Goal: Task Accomplishment & Management: Manage account settings

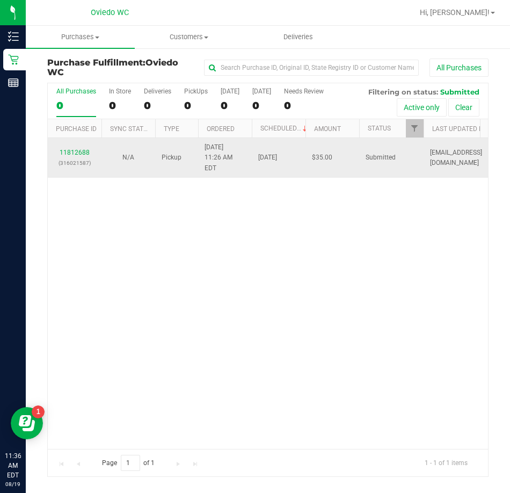
click at [70, 158] on p "(316021587)" at bounding box center [74, 163] width 41 height 10
click at [70, 149] on link "11812688" at bounding box center [75, 153] width 30 height 8
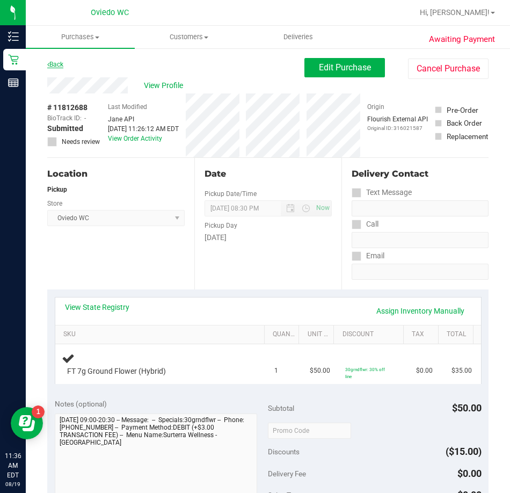
click at [55, 61] on link "Back" at bounding box center [55, 65] width 16 height 8
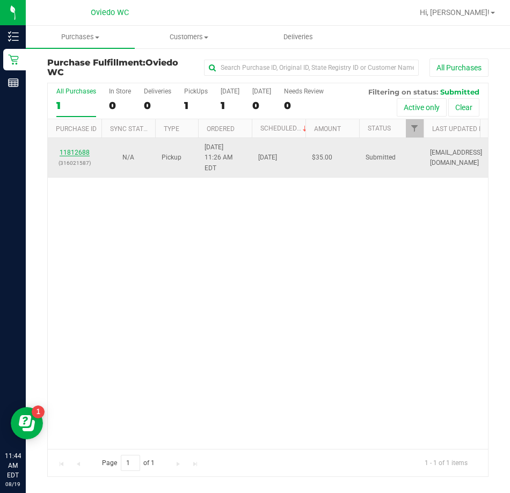
click at [66, 149] on link "11812688" at bounding box center [75, 153] width 30 height 8
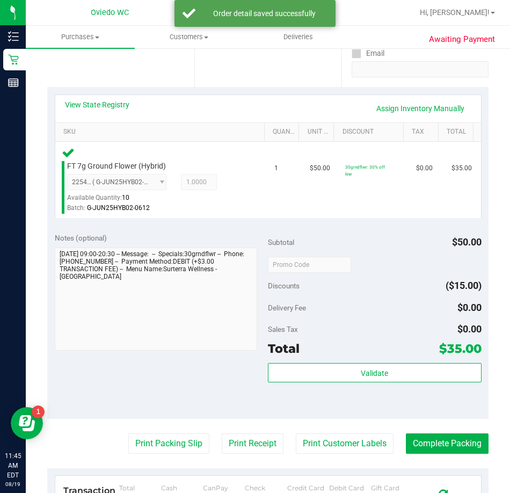
scroll to position [269, 0]
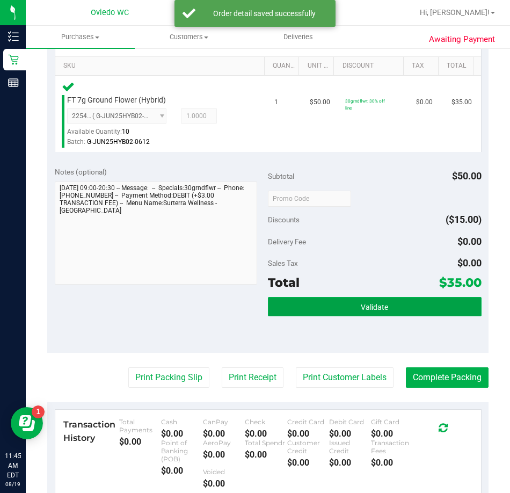
click at [341, 309] on button "Validate" at bounding box center [375, 306] width 214 height 19
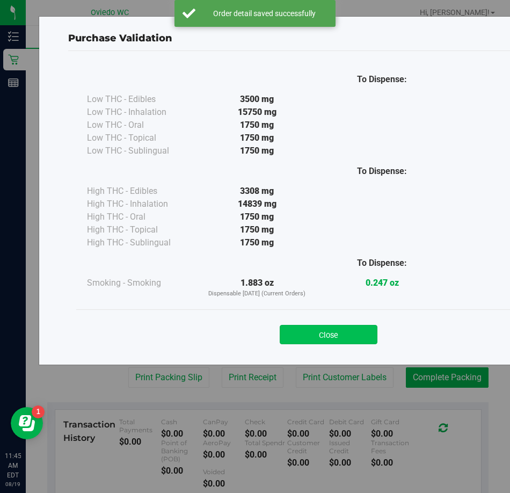
click at [336, 335] on button "Close" at bounding box center [329, 334] width 98 height 19
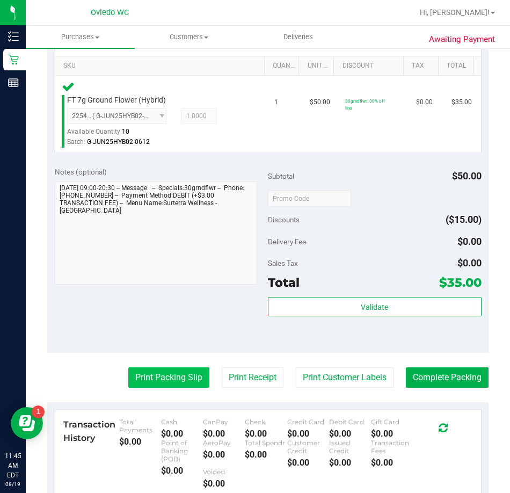
click at [187, 384] on button "Print Packing Slip" at bounding box center [168, 377] width 81 height 20
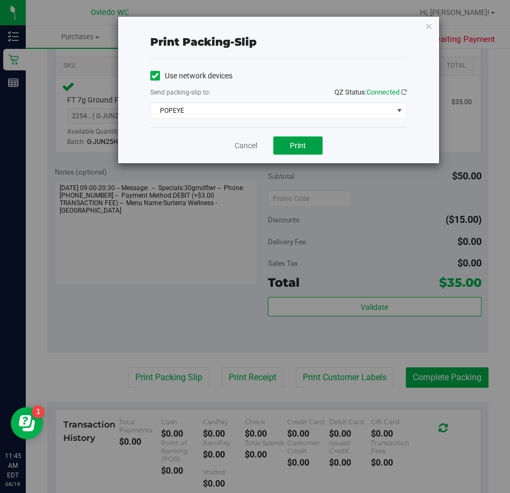
click at [300, 140] on button "Print" at bounding box center [297, 145] width 49 height 18
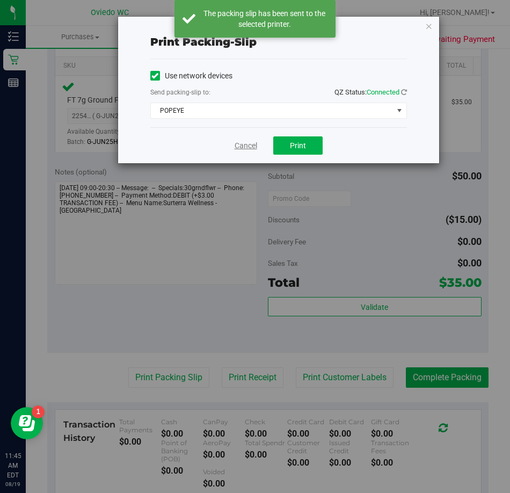
click at [248, 145] on link "Cancel" at bounding box center [246, 145] width 23 height 11
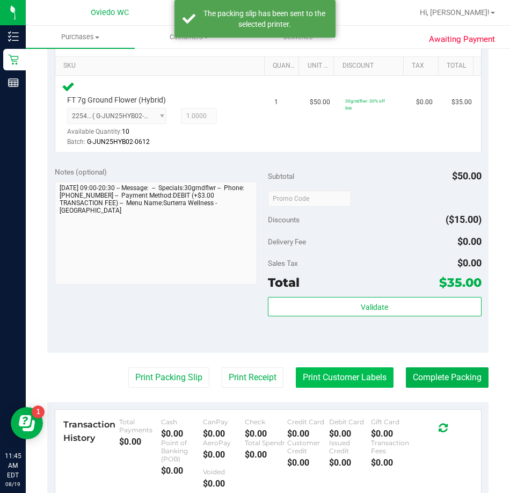
click at [301, 373] on button "Print Customer Labels" at bounding box center [345, 377] width 98 height 20
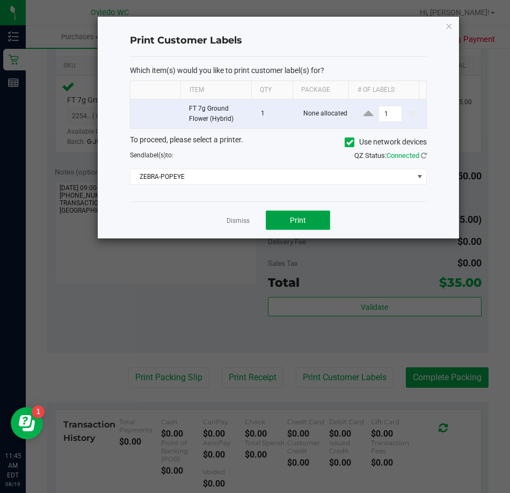
click at [305, 217] on span "Print" at bounding box center [298, 220] width 16 height 9
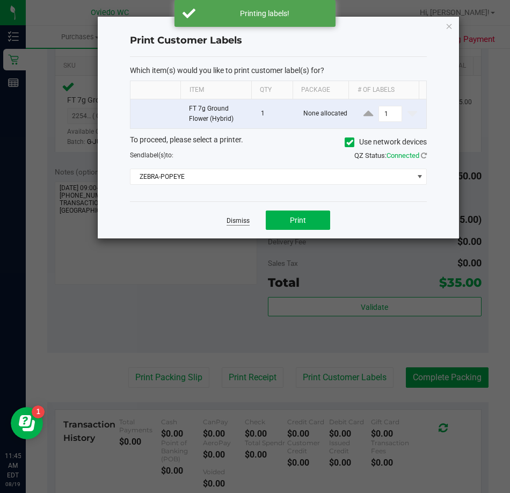
click at [237, 225] on link "Dismiss" at bounding box center [238, 220] width 23 height 9
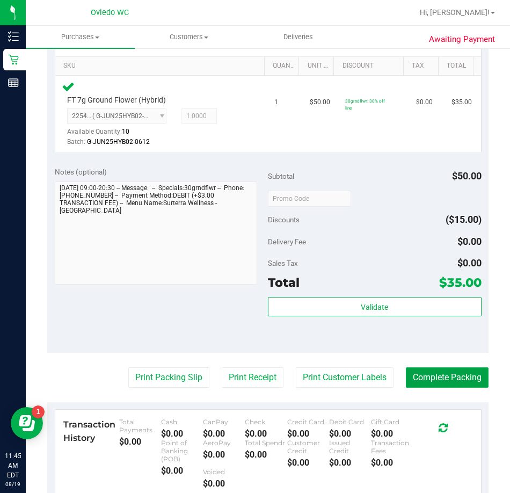
click at [429, 367] on button "Complete Packing" at bounding box center [447, 377] width 83 height 20
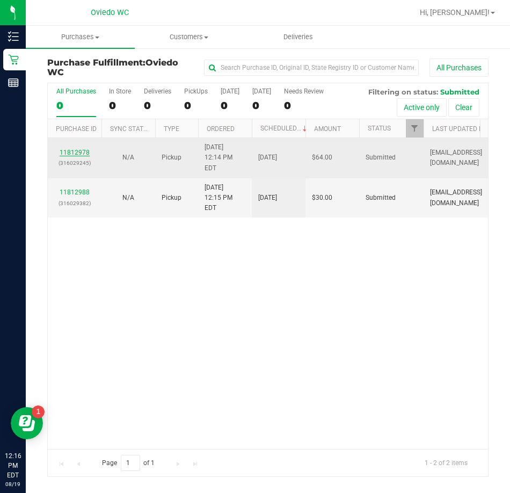
click at [79, 149] on link "11812978" at bounding box center [75, 153] width 30 height 8
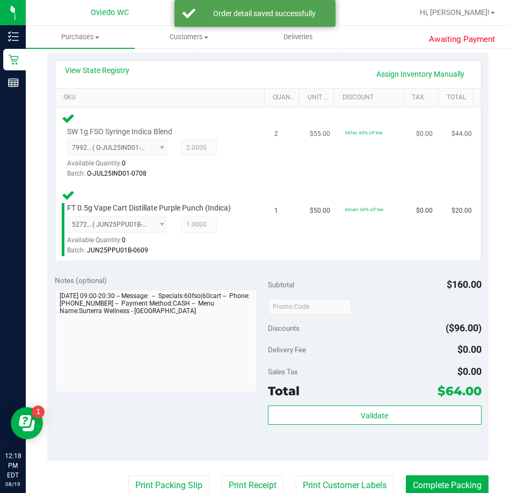
scroll to position [269, 0]
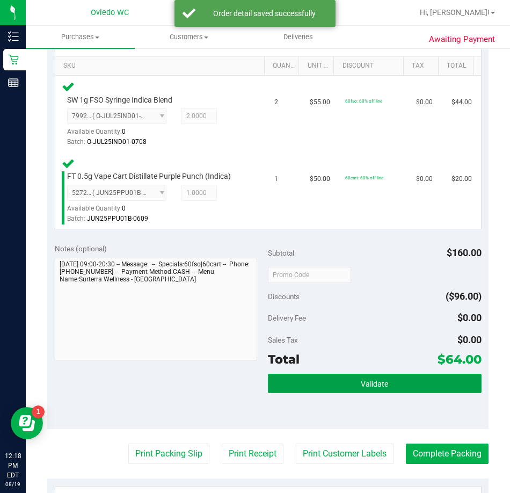
click at [321, 383] on button "Validate" at bounding box center [375, 383] width 214 height 19
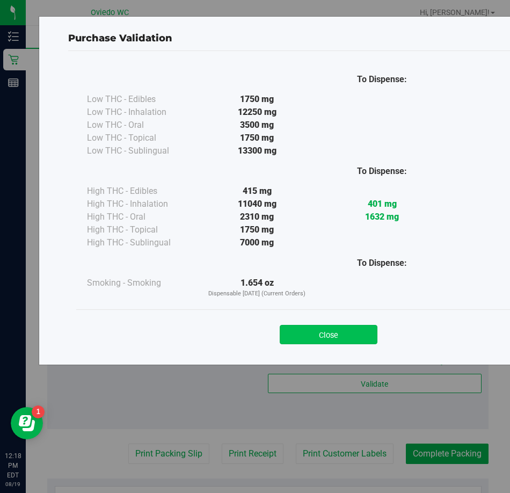
click at [355, 333] on button "Close" at bounding box center [329, 334] width 98 height 19
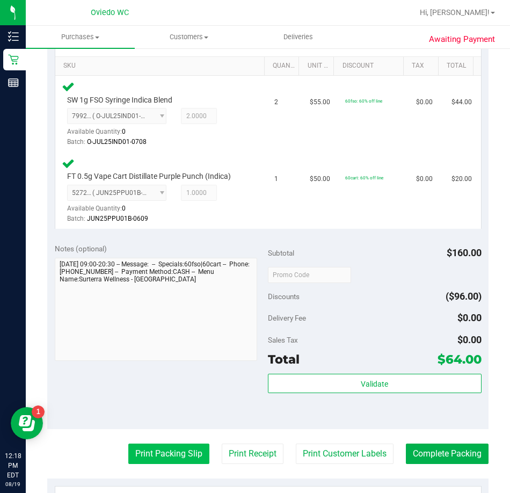
click at [150, 454] on button "Print Packing Slip" at bounding box center [168, 454] width 81 height 20
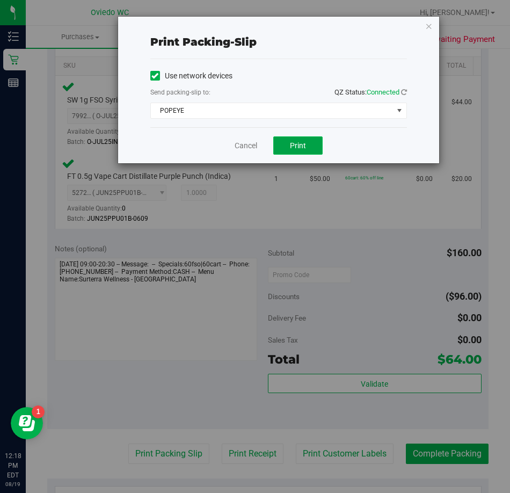
click at [301, 144] on span "Print" at bounding box center [298, 145] width 16 height 9
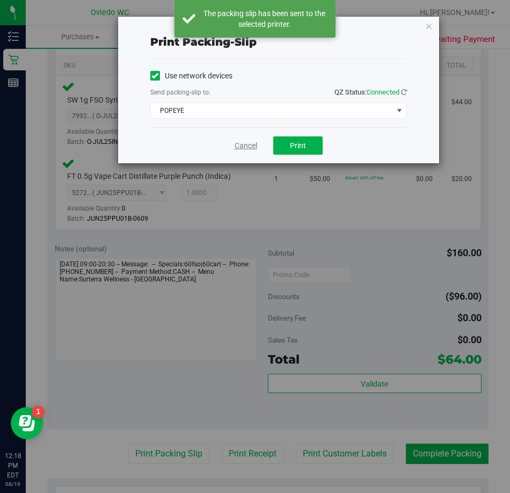
click at [241, 148] on link "Cancel" at bounding box center [246, 145] width 23 height 11
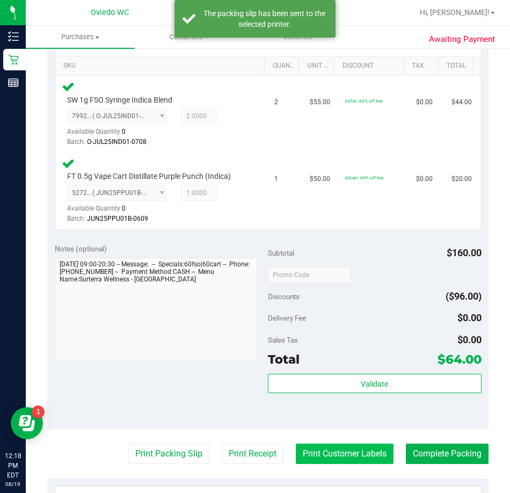
click at [307, 453] on button "Print Customer Labels" at bounding box center [345, 454] width 98 height 20
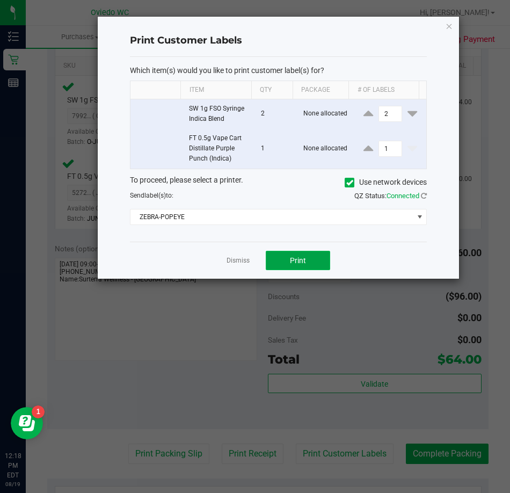
click at [299, 261] on span "Print" at bounding box center [298, 260] width 16 height 9
click at [233, 259] on link "Dismiss" at bounding box center [238, 260] width 23 height 9
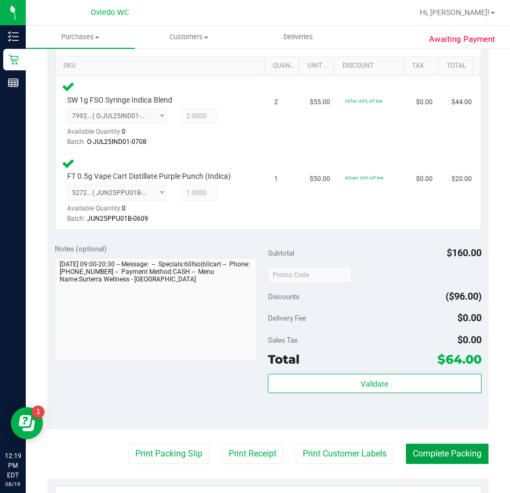
drag, startPoint x: 461, startPoint y: 453, endPoint x: 466, endPoint y: 467, distance: 14.3
click at [466, 465] on purchase-details "Back Edit Purchase Cancel Purchase View Profile # 11812978 BioTrack ID: - Submi…" at bounding box center [268, 248] width 442 height 919
click at [458, 457] on button "Complete Packing" at bounding box center [447, 454] width 83 height 20
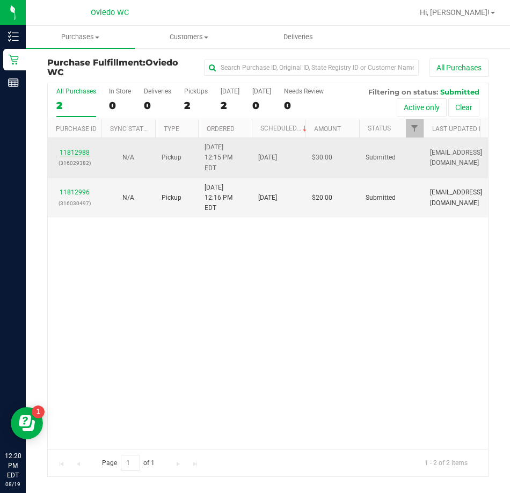
click at [77, 149] on link "11812988" at bounding box center [75, 153] width 30 height 8
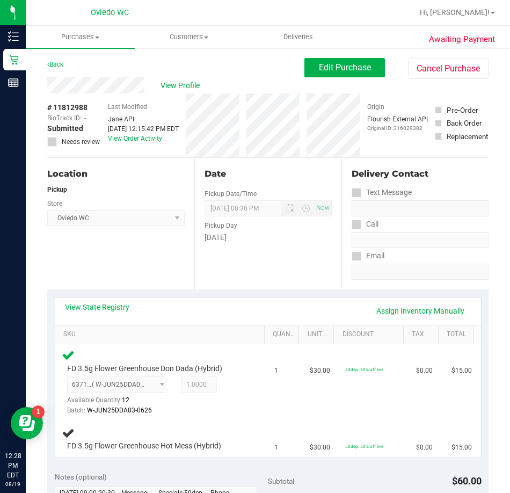
click at [125, 284] on div "Location Pickup Store [GEOGRAPHIC_DATA][PERSON_NAME] Select Store [PERSON_NAME]…" at bounding box center [120, 224] width 147 height 132
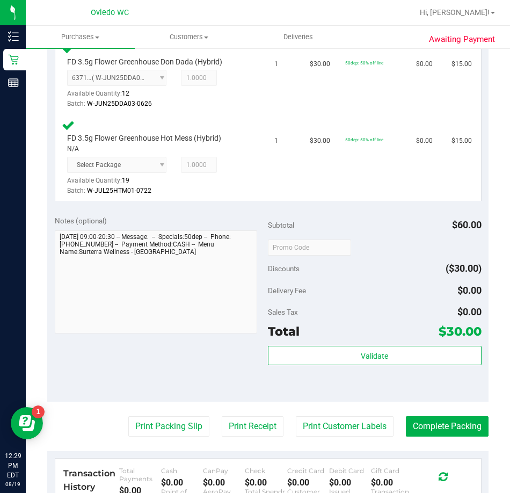
scroll to position [322, 0]
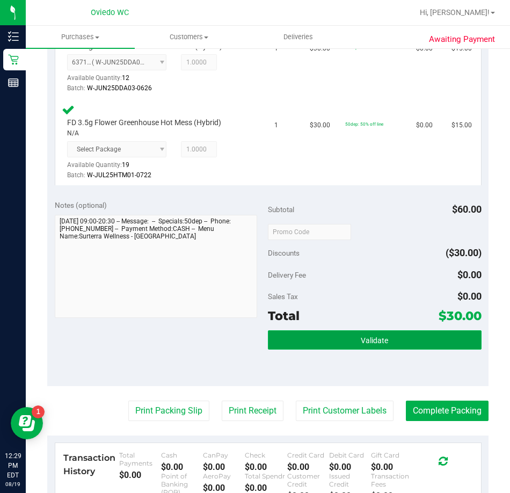
click at [344, 338] on button "Validate" at bounding box center [375, 339] width 214 height 19
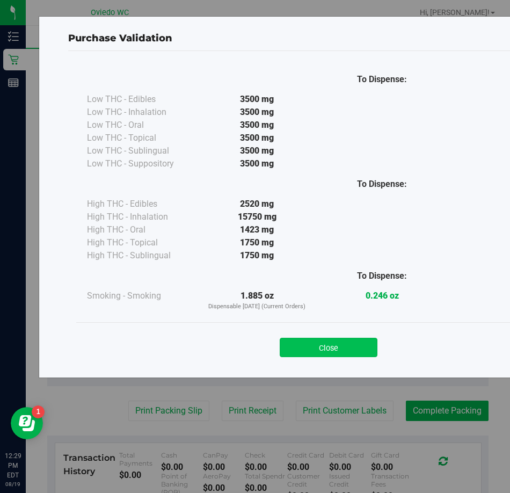
click at [327, 346] on button "Close" at bounding box center [329, 347] width 98 height 19
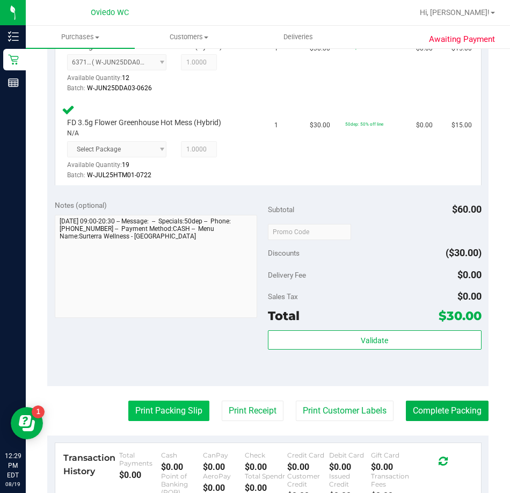
click at [157, 412] on button "Print Packing Slip" at bounding box center [168, 411] width 81 height 20
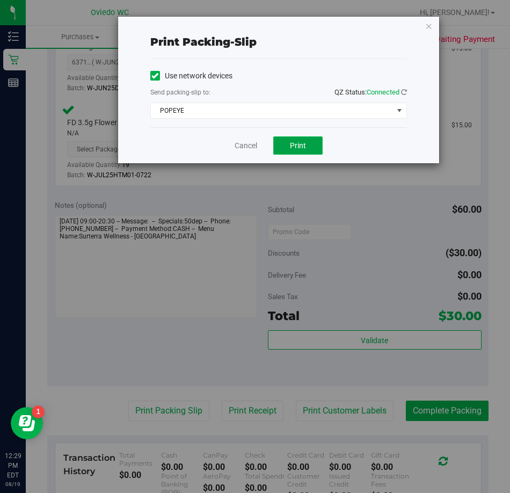
click at [298, 145] on span "Print" at bounding box center [298, 145] width 16 height 9
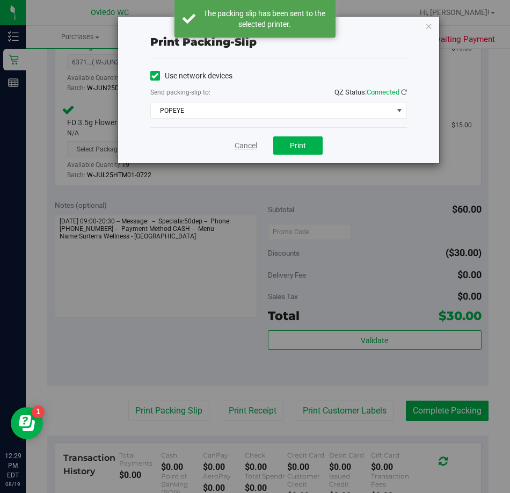
click at [244, 146] on link "Cancel" at bounding box center [246, 145] width 23 height 11
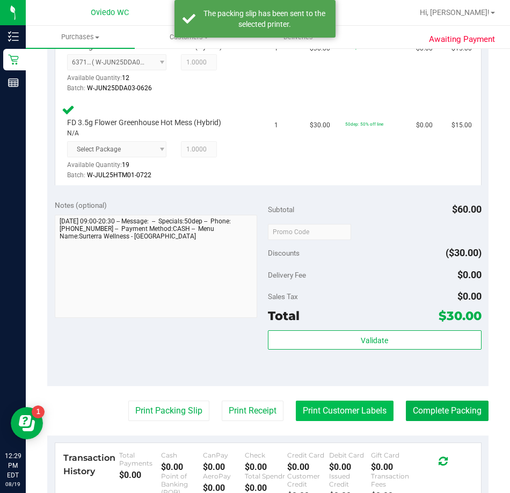
click at [311, 413] on button "Print Customer Labels" at bounding box center [345, 411] width 98 height 20
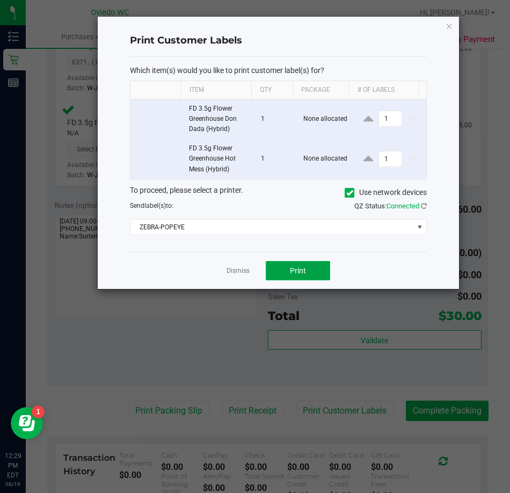
click at [301, 270] on span "Print" at bounding box center [298, 270] width 16 height 9
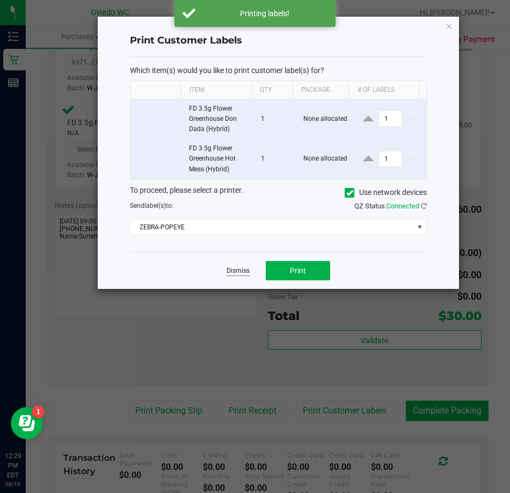
click at [236, 275] on link "Dismiss" at bounding box center [238, 270] width 23 height 9
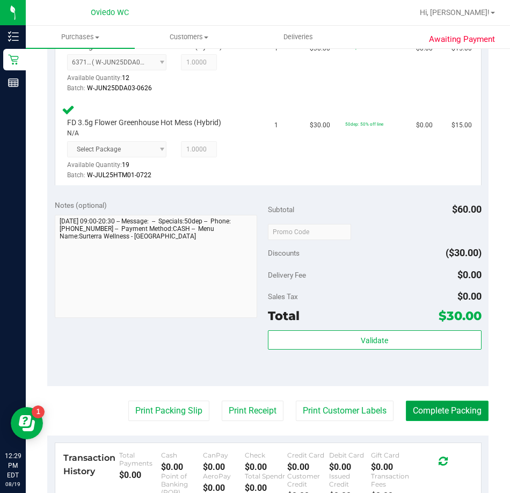
click at [436, 415] on button "Complete Packing" at bounding box center [447, 411] width 83 height 20
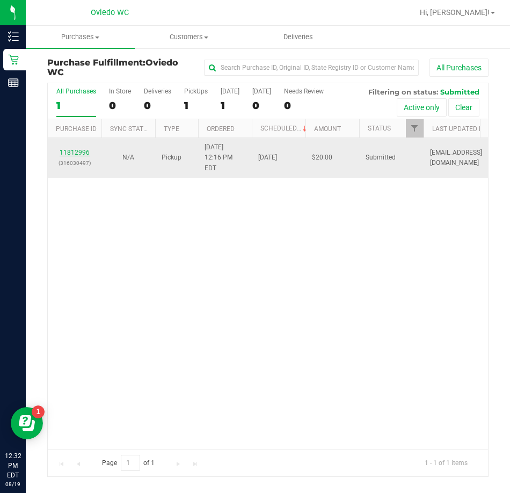
click at [76, 149] on link "11812996" at bounding box center [75, 153] width 30 height 8
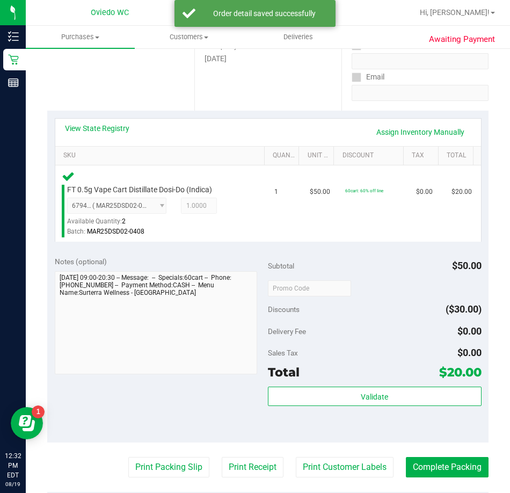
scroll to position [215, 0]
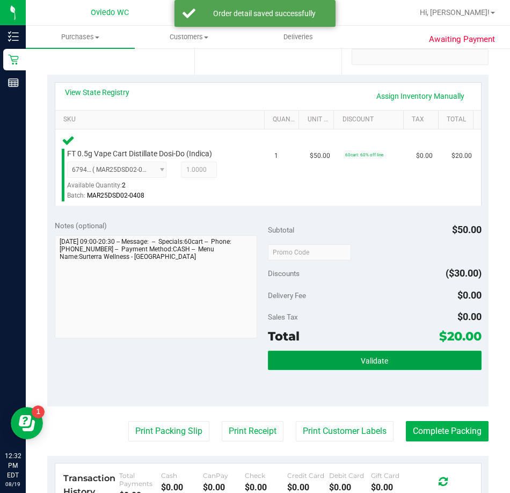
click at [323, 357] on button "Validate" at bounding box center [375, 360] width 214 height 19
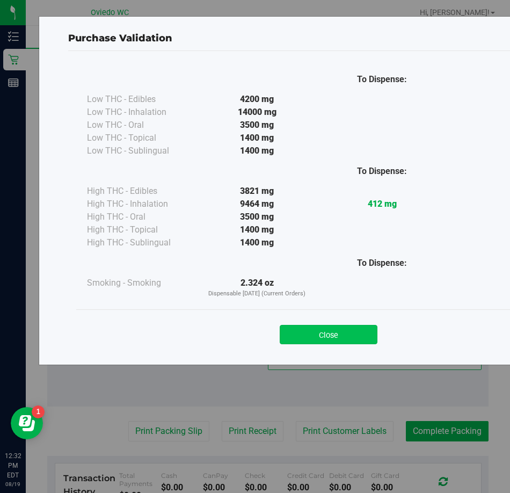
click at [306, 334] on button "Close" at bounding box center [329, 334] width 98 height 19
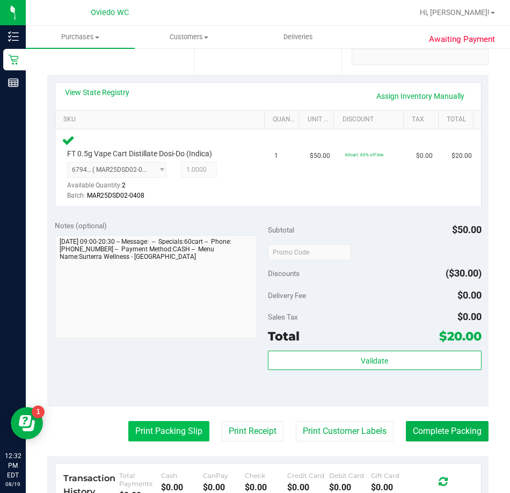
click at [144, 438] on button "Print Packing Slip" at bounding box center [168, 431] width 81 height 20
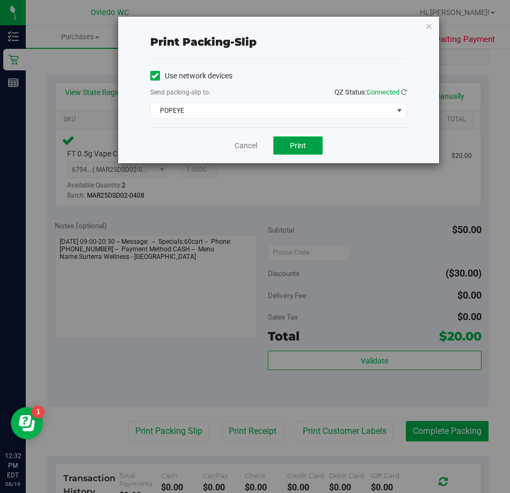
click at [304, 138] on button "Print" at bounding box center [297, 145] width 49 height 18
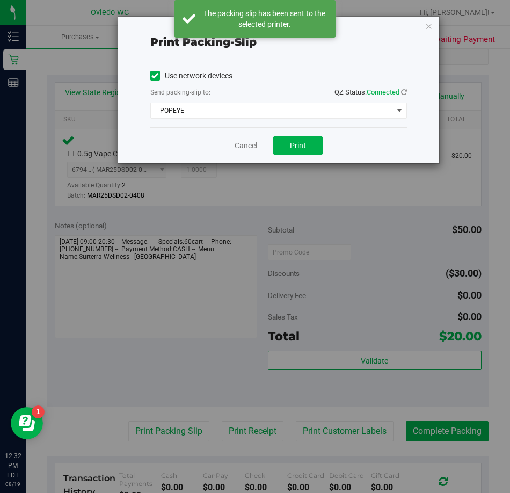
click at [244, 147] on link "Cancel" at bounding box center [246, 145] width 23 height 11
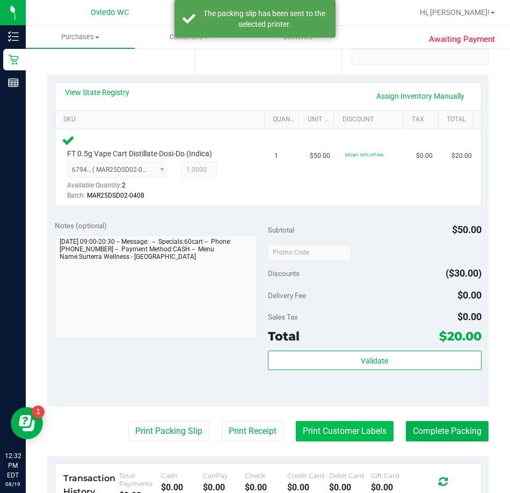
click at [330, 437] on button "Print Customer Labels" at bounding box center [345, 431] width 98 height 20
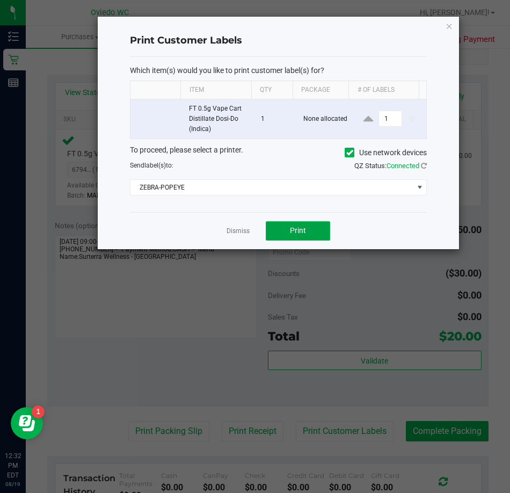
click at [298, 228] on span "Print" at bounding box center [298, 230] width 16 height 9
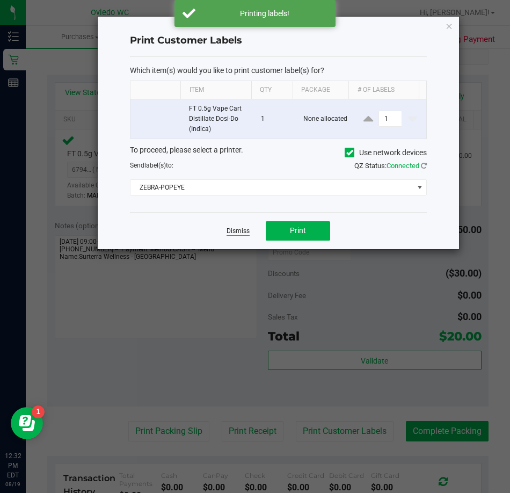
click at [239, 229] on link "Dismiss" at bounding box center [238, 231] width 23 height 9
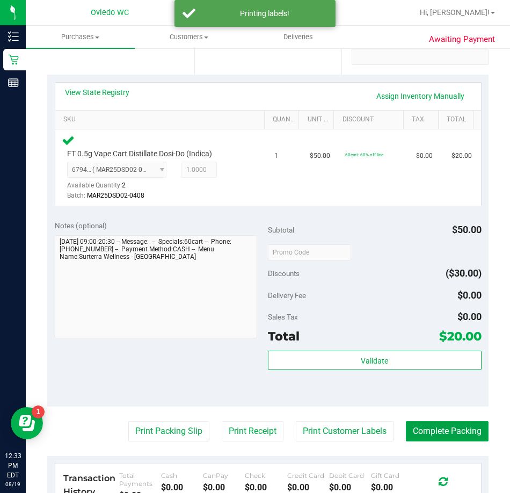
click at [448, 431] on button "Complete Packing" at bounding box center [447, 431] width 83 height 20
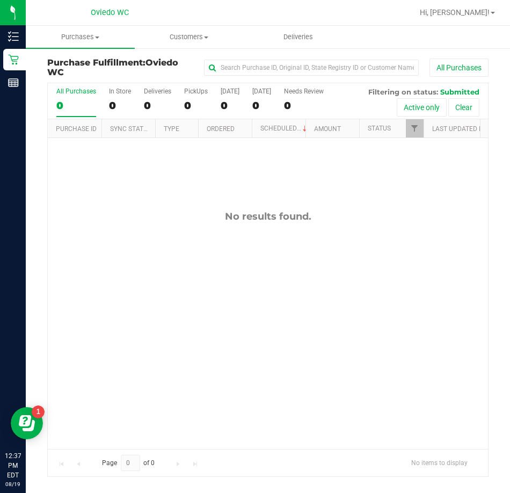
click at [74, 145] on div "No results found." at bounding box center [268, 329] width 441 height 383
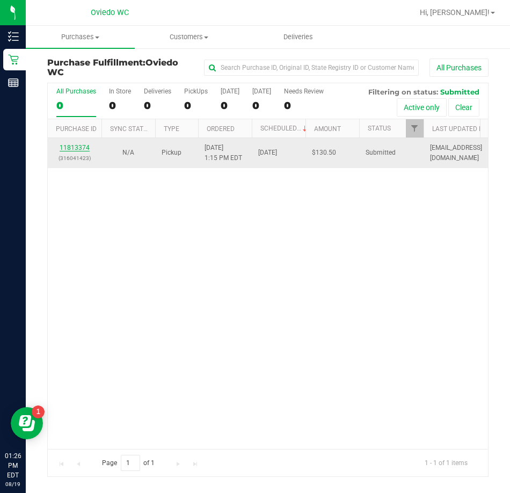
click at [70, 148] on link "11813374" at bounding box center [75, 148] width 30 height 8
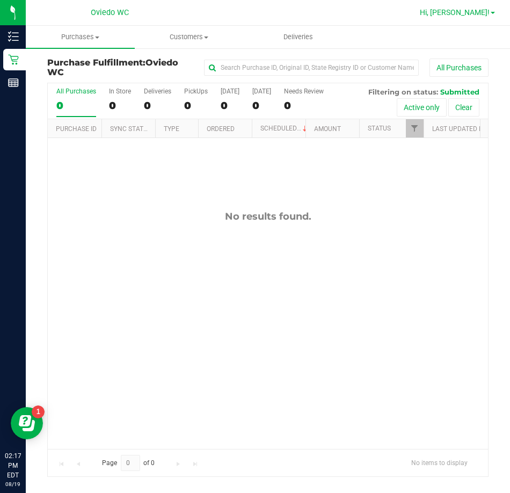
click at [488, 17] on link "Hi, [PERSON_NAME]!" at bounding box center [458, 12] width 84 height 11
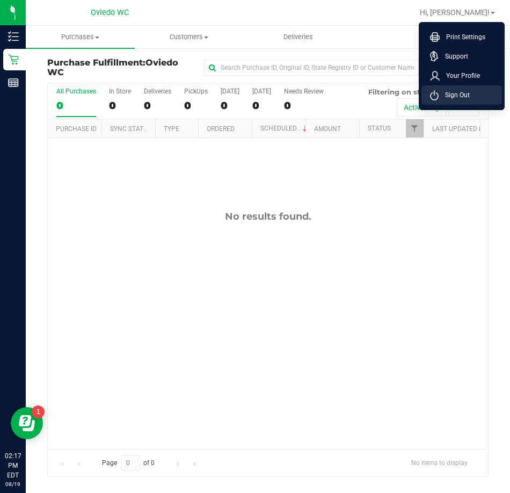
click at [445, 93] on span "Sign Out" at bounding box center [454, 95] width 31 height 11
